Goal: Task Accomplishment & Management: Use online tool/utility

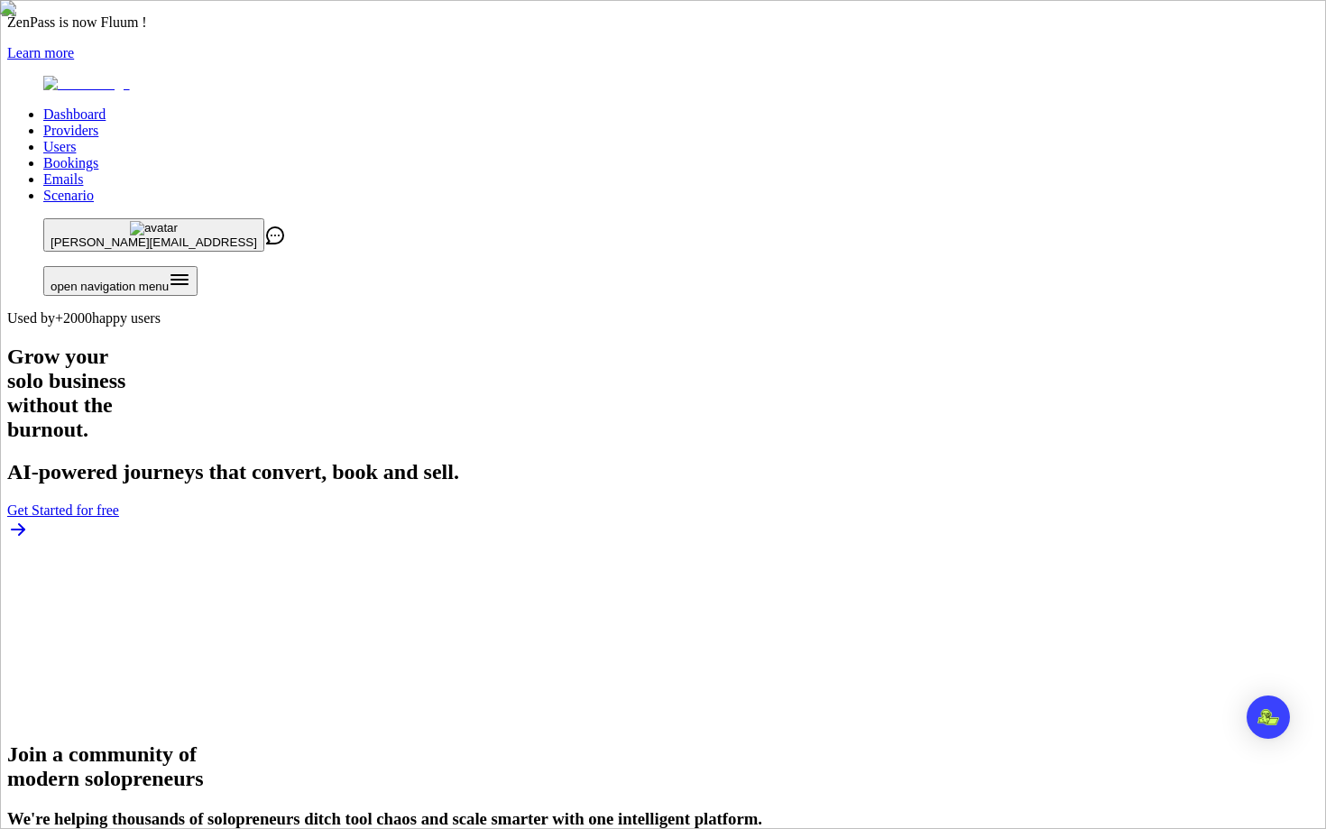
click at [76, 139] on link "Users" at bounding box center [59, 146] width 32 height 15
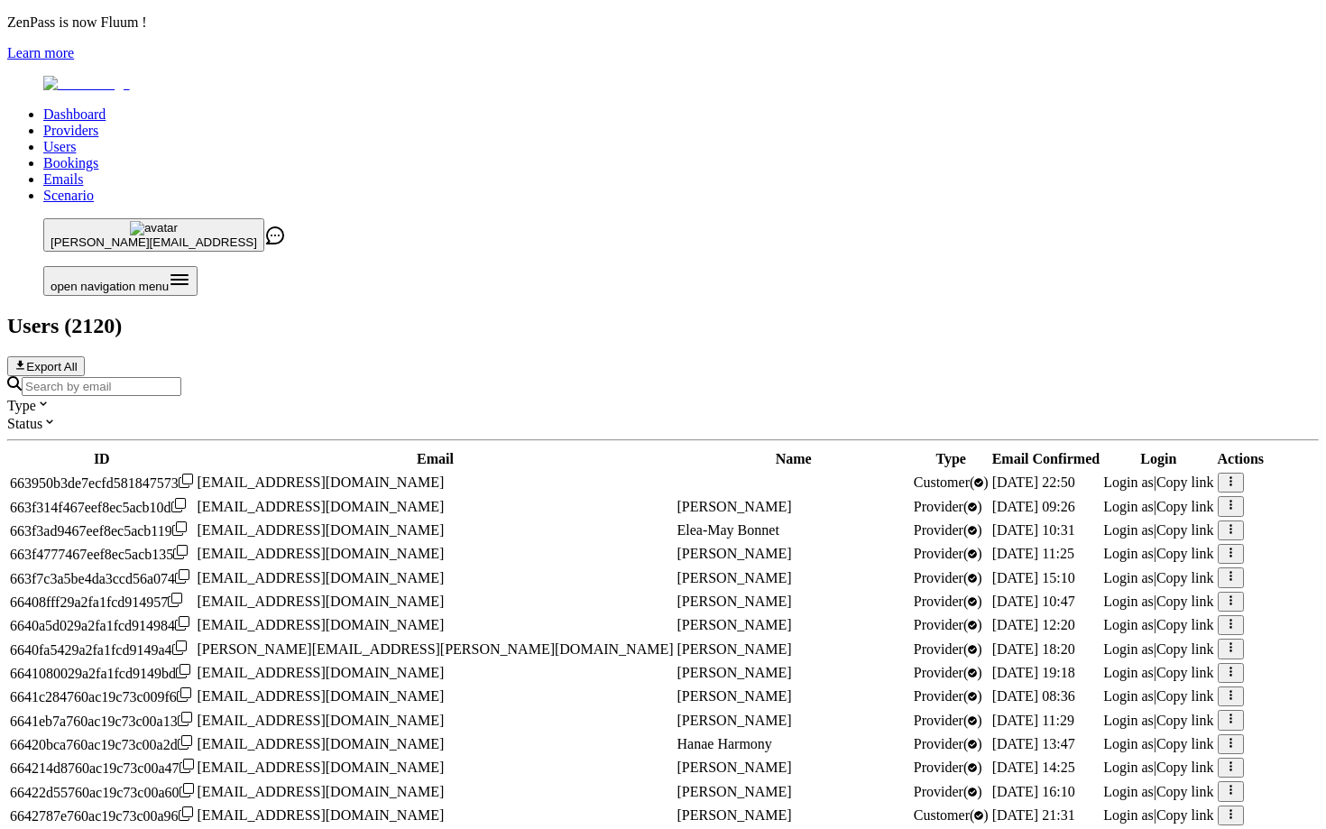
click at [181, 377] on input "Search by email" at bounding box center [102, 386] width 160 height 19
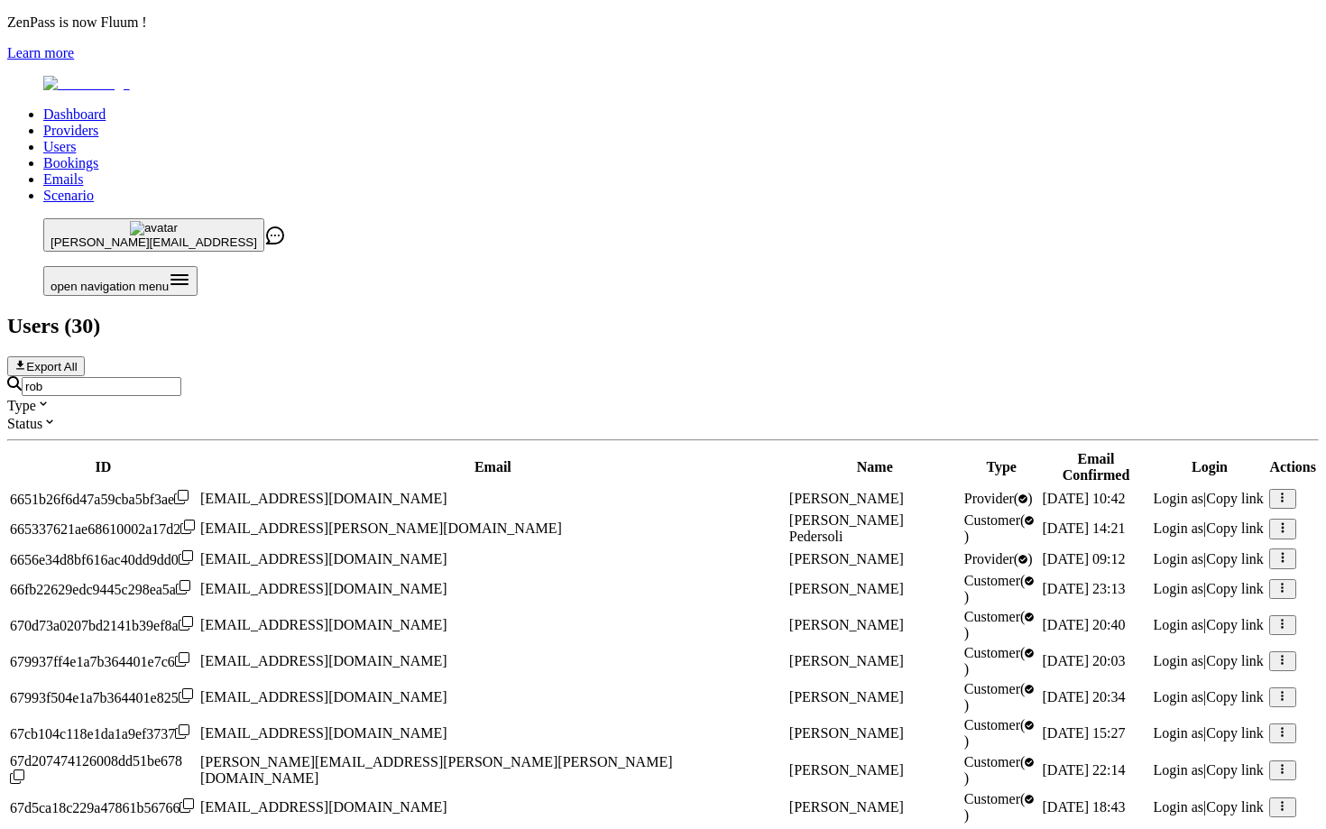
click at [181, 377] on input "rob" at bounding box center [102, 386] width 160 height 19
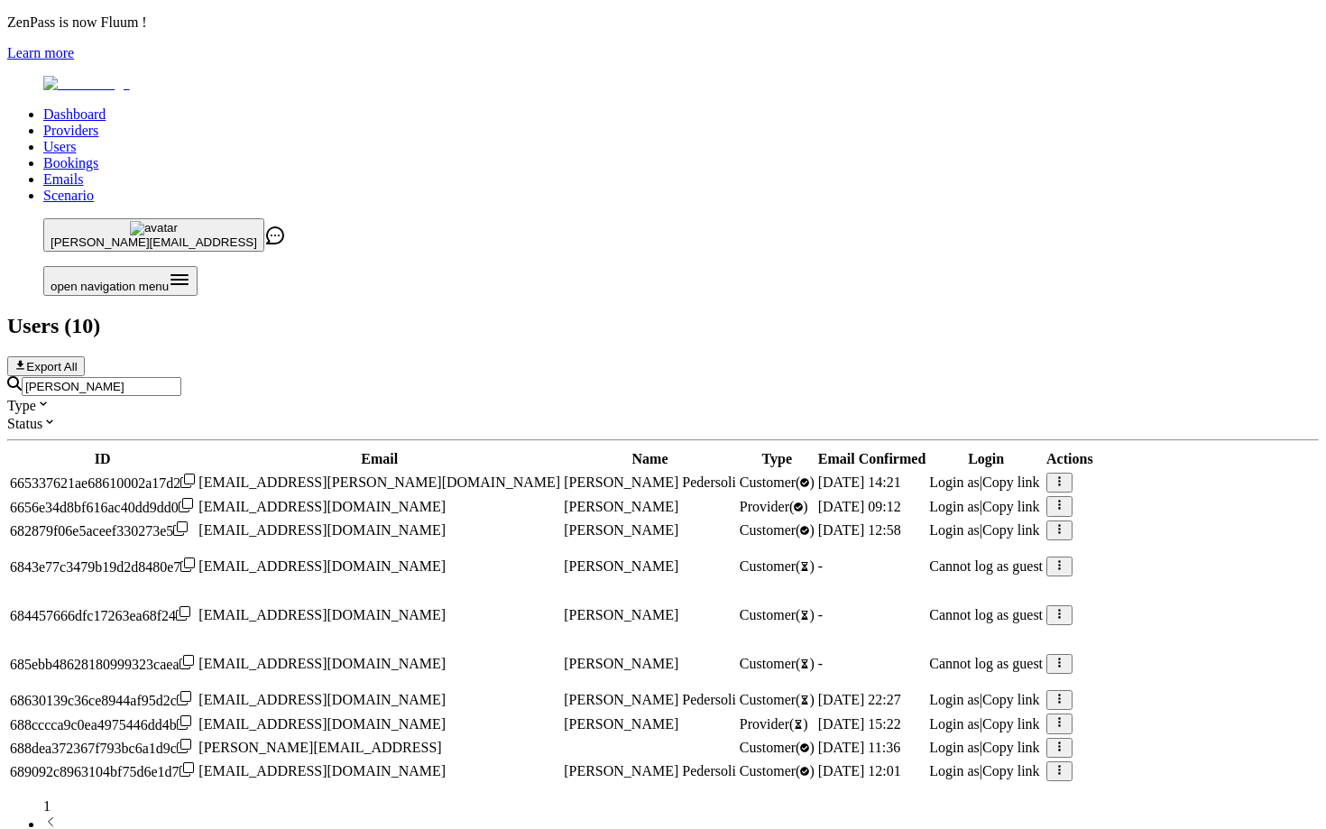
scroll to position [100, 0]
type input "[PERSON_NAME]"
click at [979, 499] on span "Login as" at bounding box center [954, 506] width 50 height 15
click at [181, 377] on input "[PERSON_NAME]" at bounding box center [102, 386] width 160 height 19
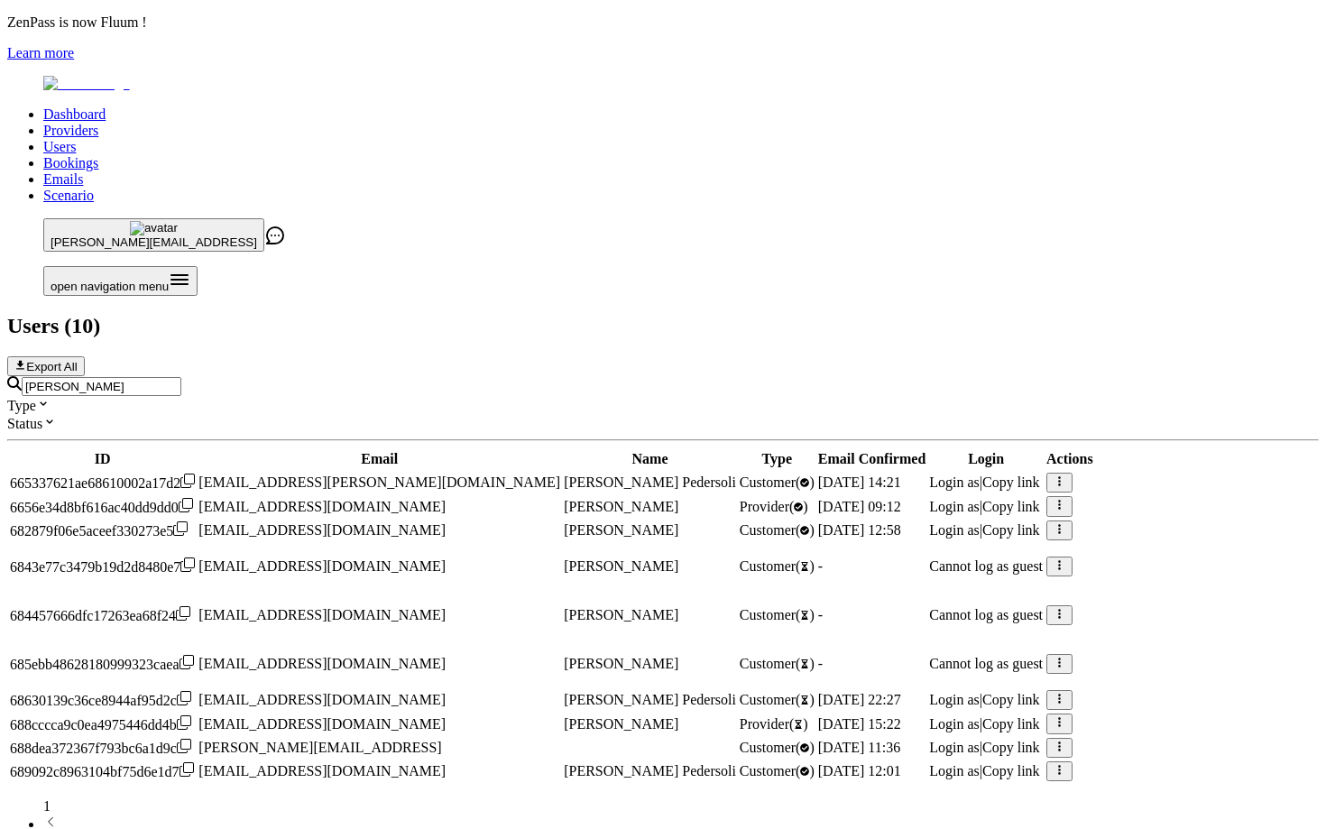
click at [181, 377] on input "[PERSON_NAME]" at bounding box center [102, 386] width 160 height 19
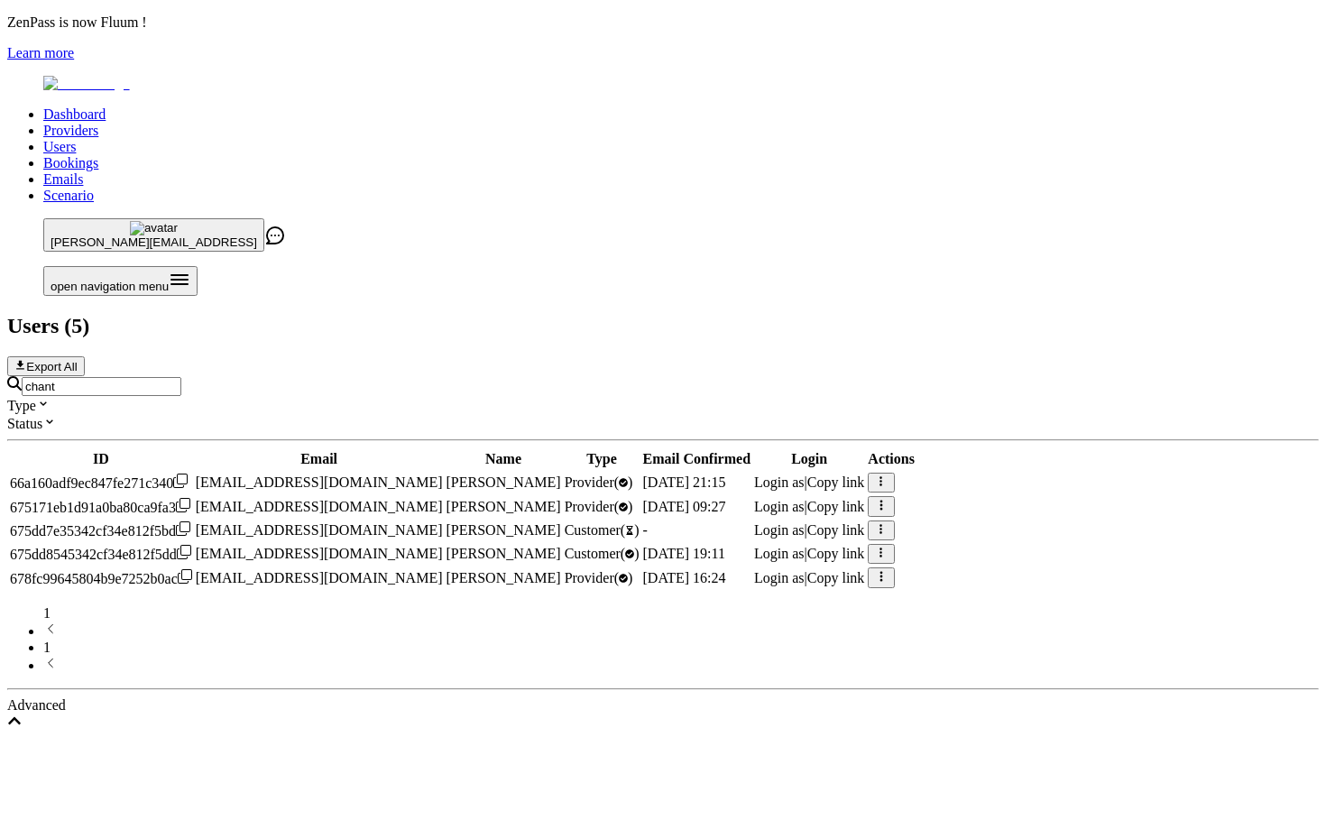
type input "chant"
click at [804, 474] on span "Login as" at bounding box center [779, 481] width 50 height 15
click at [181, 377] on input "chant" at bounding box center [102, 386] width 160 height 19
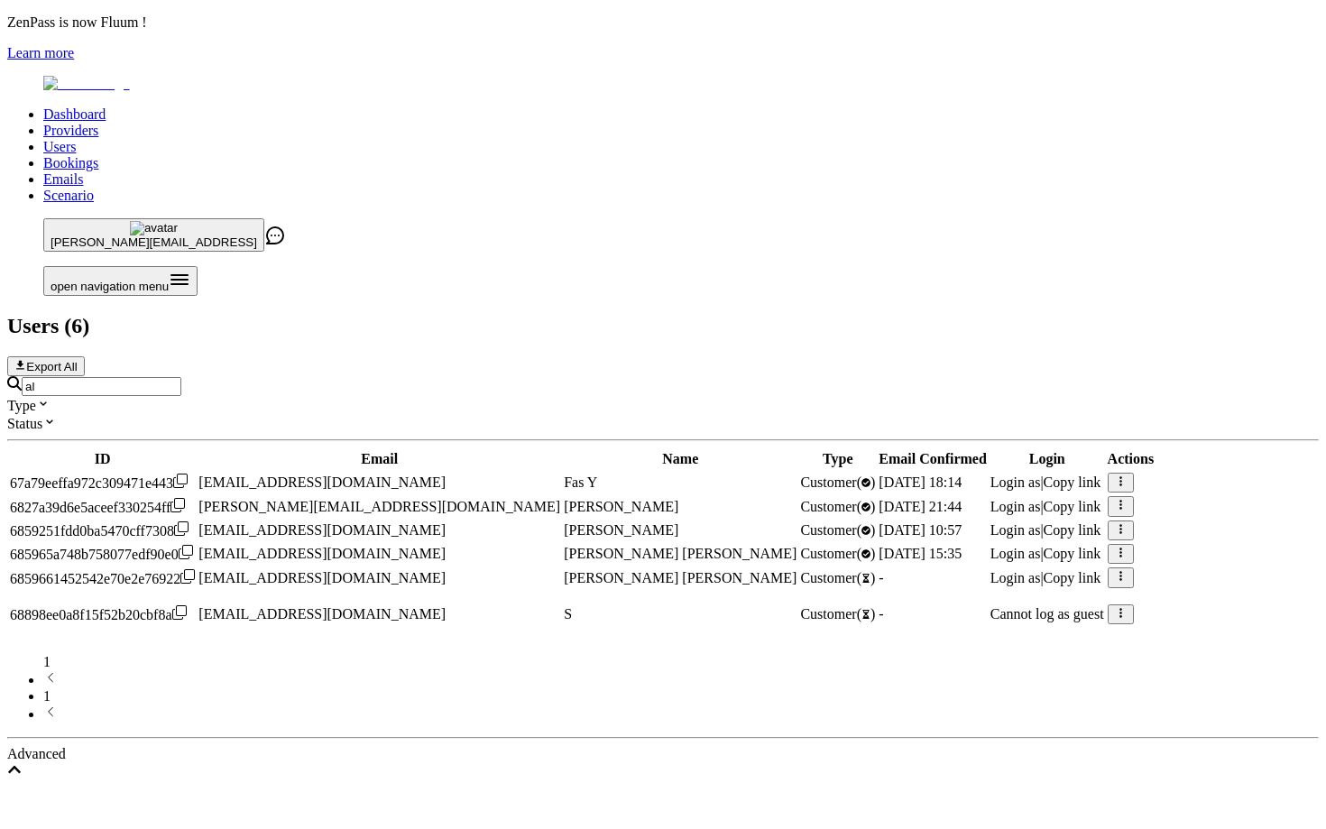
type input "a"
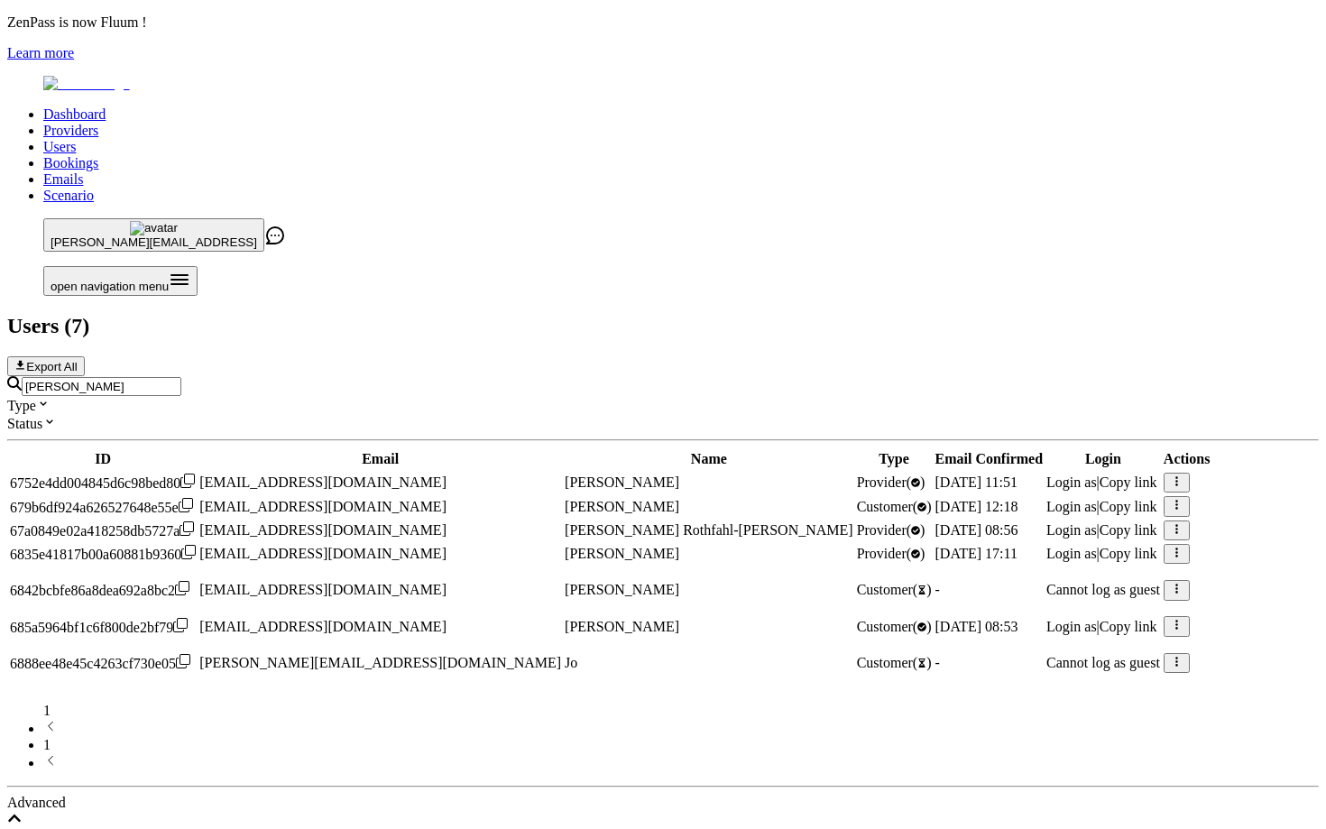
type input "joanna"
click at [1046, 546] on span "Login as" at bounding box center [1071, 553] width 50 height 15
